Goal: Navigation & Orientation: Find specific page/section

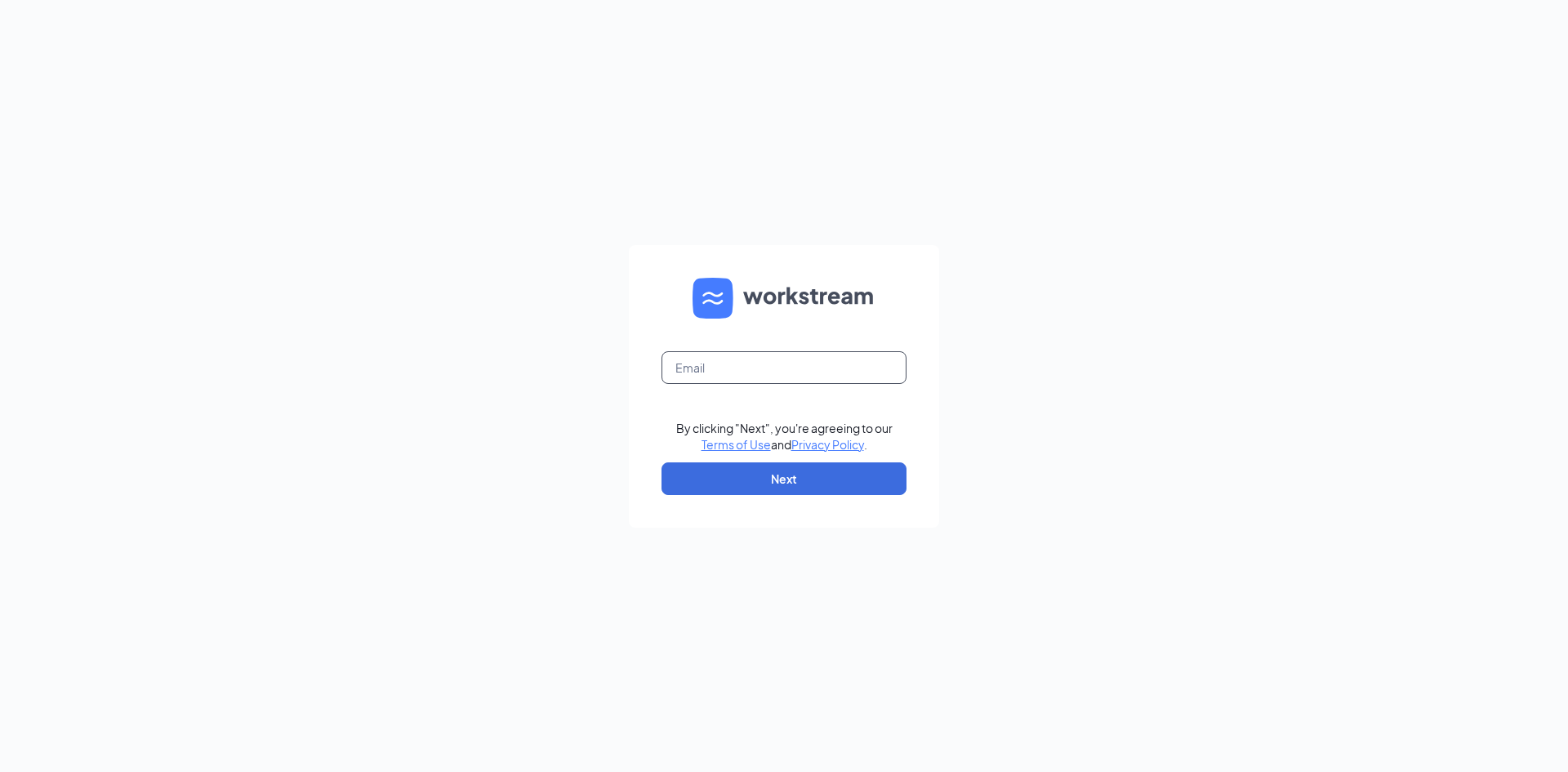
click at [747, 369] on input "text" at bounding box center [783, 367] width 245 height 33
type input "vickiebird1960@gmail.com"
click at [776, 478] on button "Next" at bounding box center [783, 478] width 245 height 33
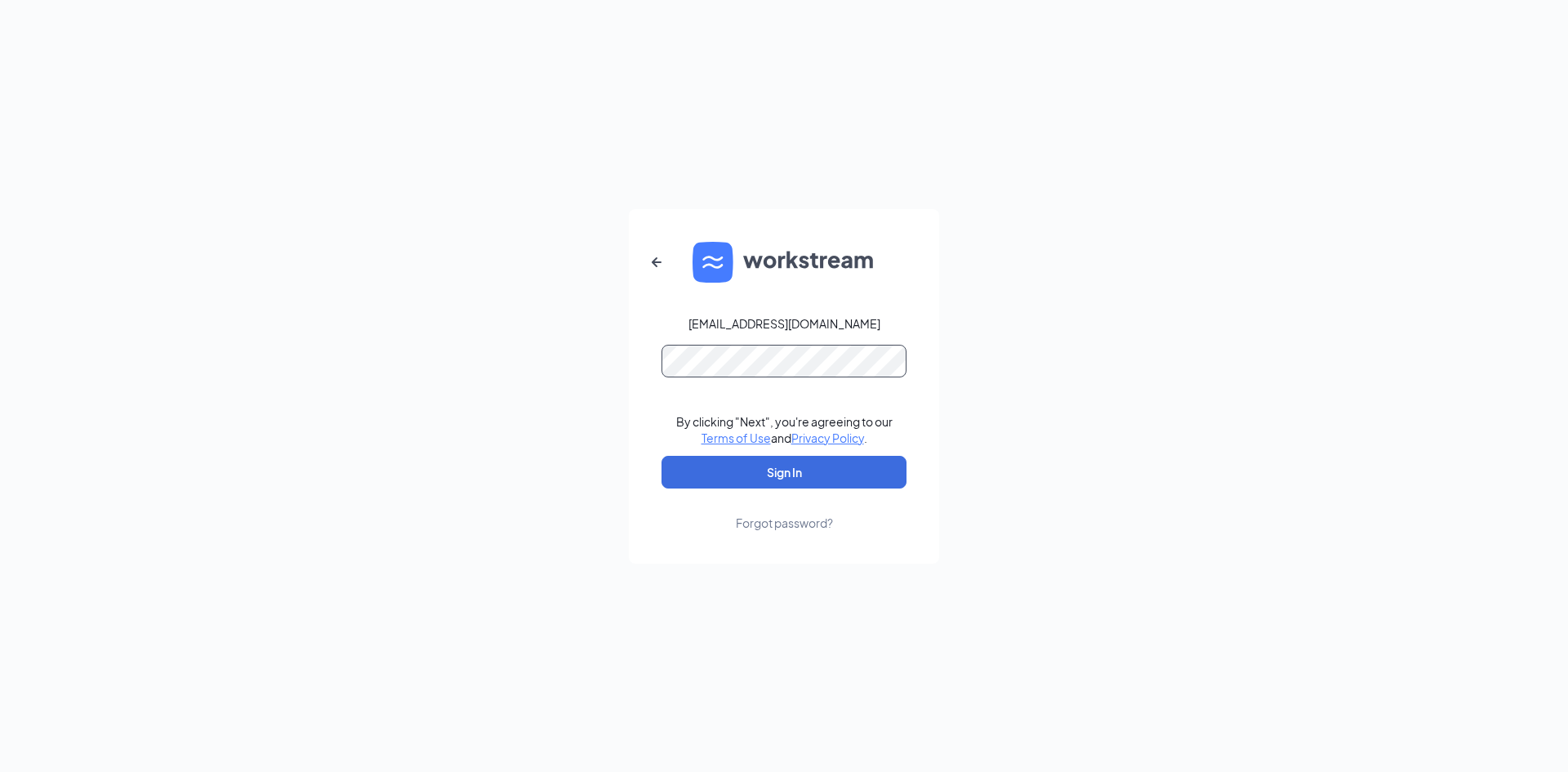
click at [661, 455] on button "Sign In" at bounding box center [783, 471] width 245 height 33
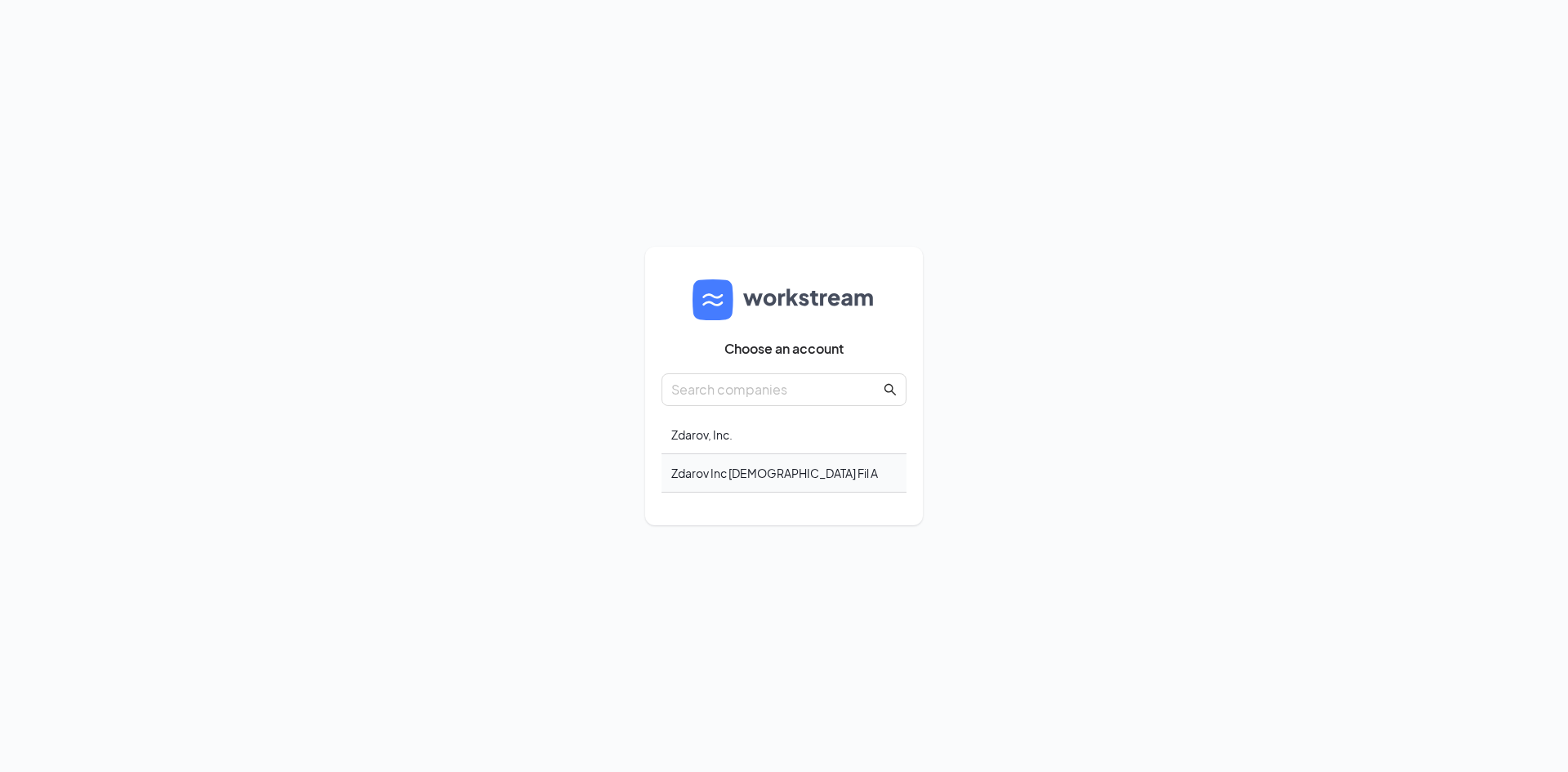
click at [734, 475] on div "Zdarov Inc Chick Fil A" at bounding box center [783, 473] width 245 height 39
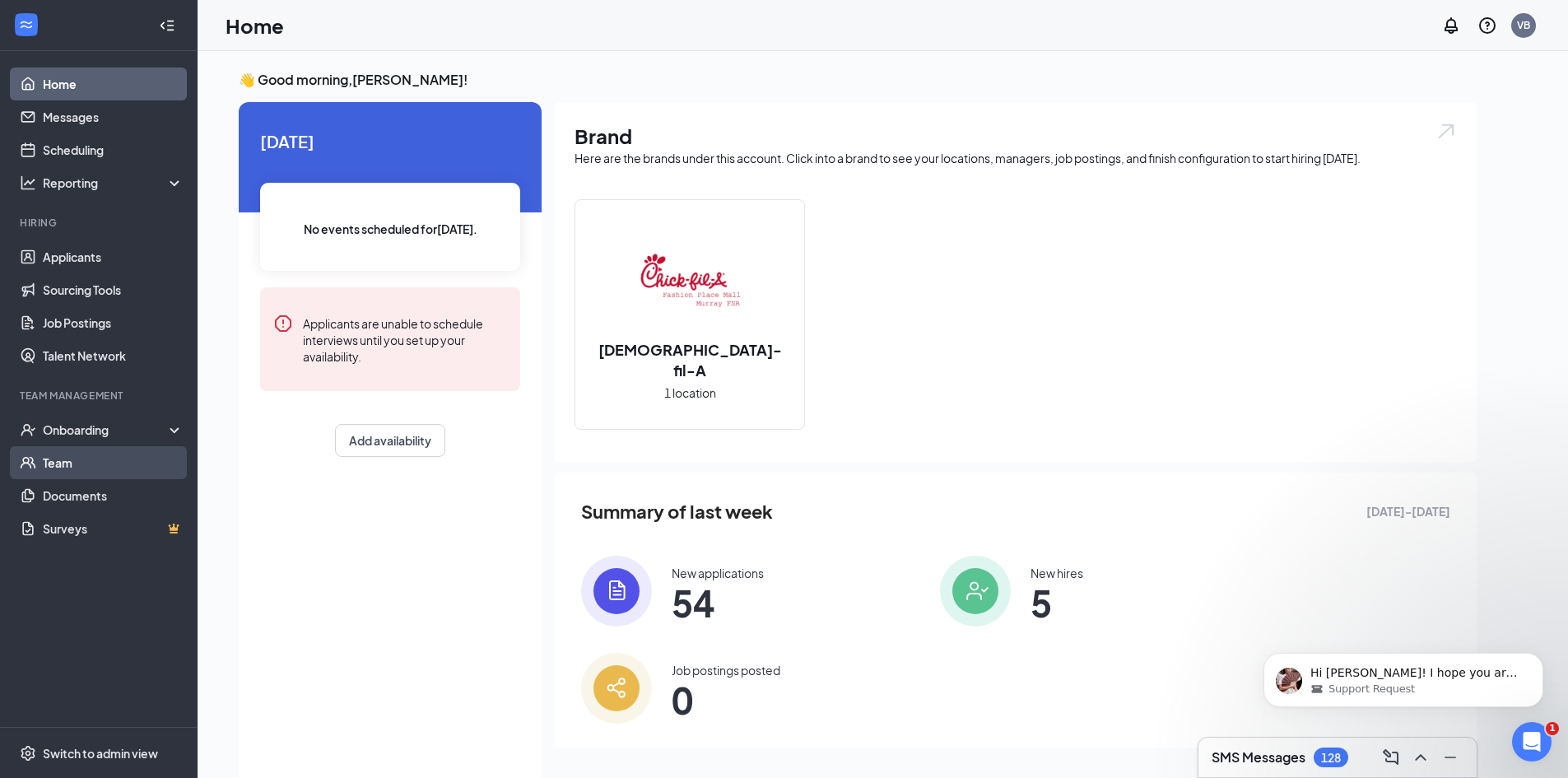
click at [68, 458] on link "Team" at bounding box center [113, 462] width 141 height 33
